Goal: Navigation & Orientation: Find specific page/section

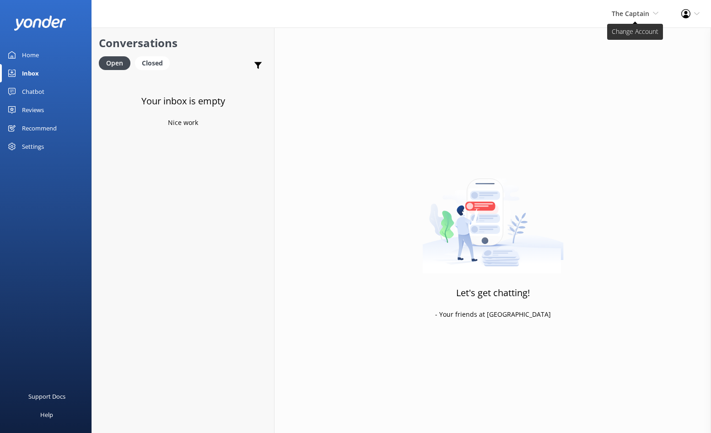
click at [658, 11] on icon at bounding box center [655, 13] width 5 height 5
click at [608, 40] on link "De [GEOGRAPHIC_DATA]" at bounding box center [625, 39] width 92 height 22
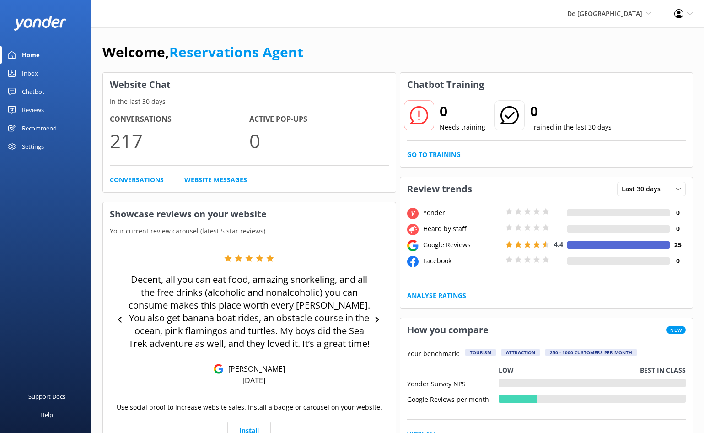
click at [32, 74] on div "Inbox" at bounding box center [30, 73] width 16 height 18
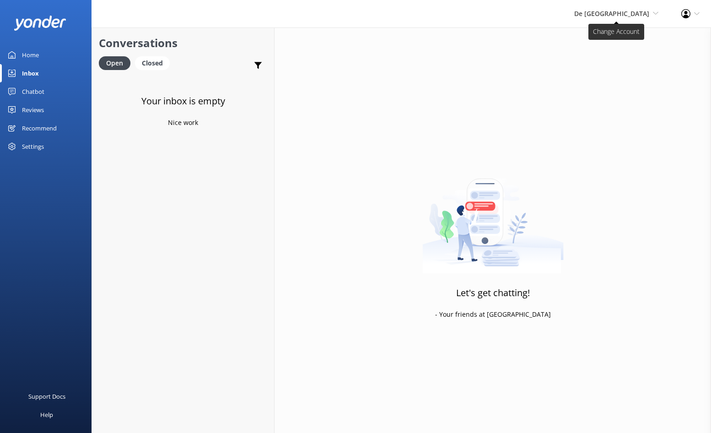
click at [655, 16] on icon at bounding box center [655, 13] width 5 height 5
click at [598, 86] on link "The Captain" at bounding box center [625, 83] width 92 height 22
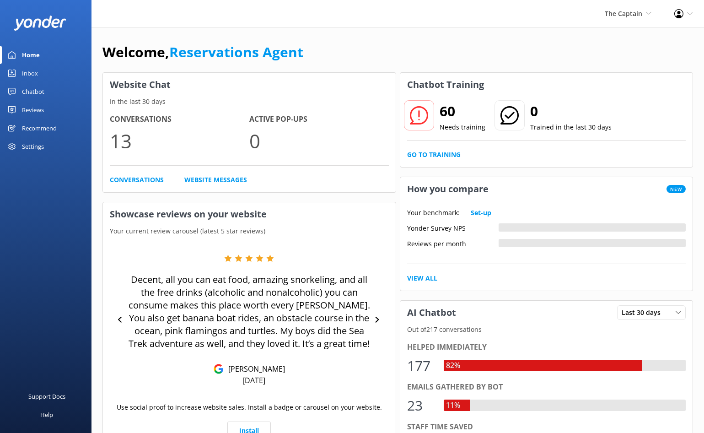
click at [31, 77] on div "Inbox" at bounding box center [30, 73] width 16 height 18
